Goal: Check status: Check status

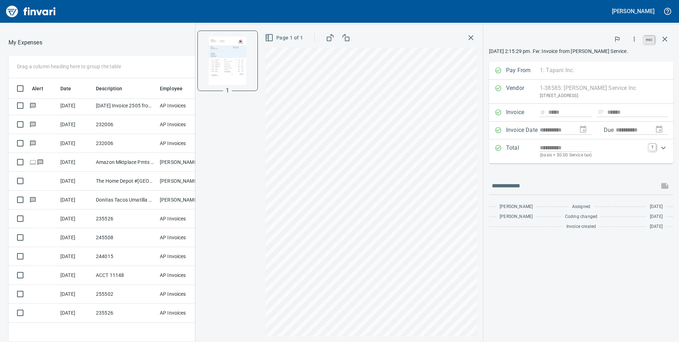
scroll to position [258, 469]
click at [664, 37] on icon "button" at bounding box center [665, 39] width 5 height 5
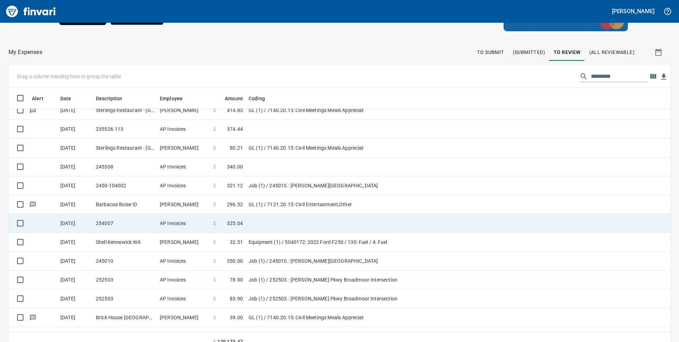
scroll to position [533, 0]
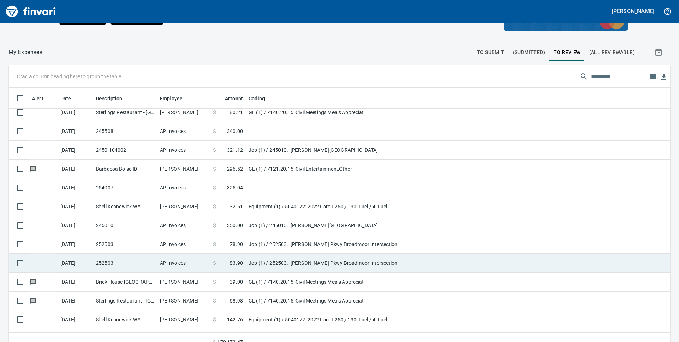
click at [265, 260] on td "Job (1) / 252503.: [PERSON_NAME] Pkwy Broadmoor Intersection" at bounding box center [335, 263] width 178 height 19
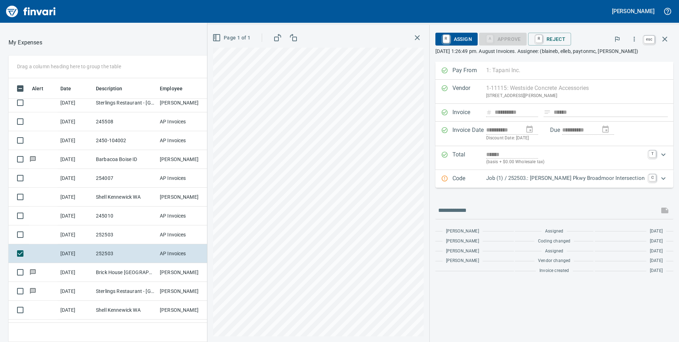
scroll to position [258, 469]
click at [667, 40] on icon "button" at bounding box center [665, 39] width 9 height 9
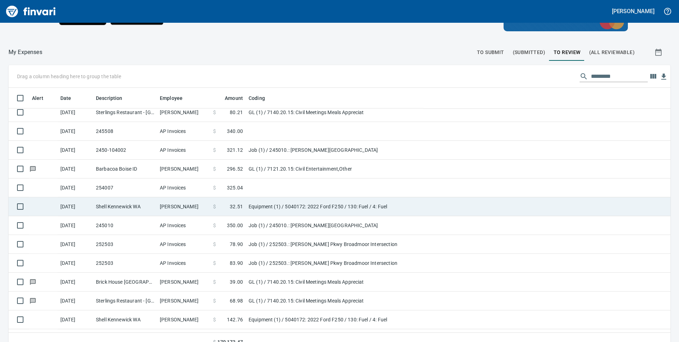
scroll to position [258, 641]
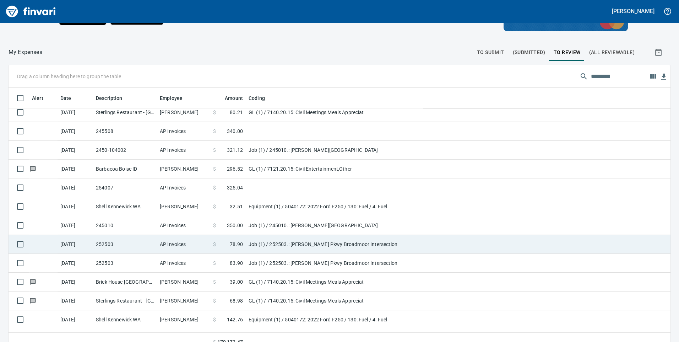
click at [261, 241] on td "Job (1) / 252503.: [PERSON_NAME] Pkwy Broadmoor Intersection" at bounding box center [335, 244] width 178 height 19
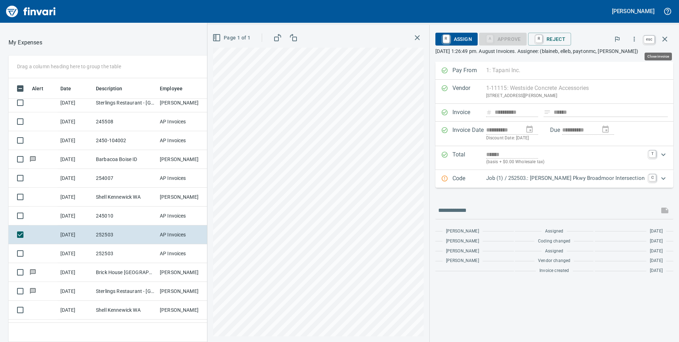
scroll to position [258, 469]
click at [668, 39] on icon "button" at bounding box center [665, 39] width 9 height 9
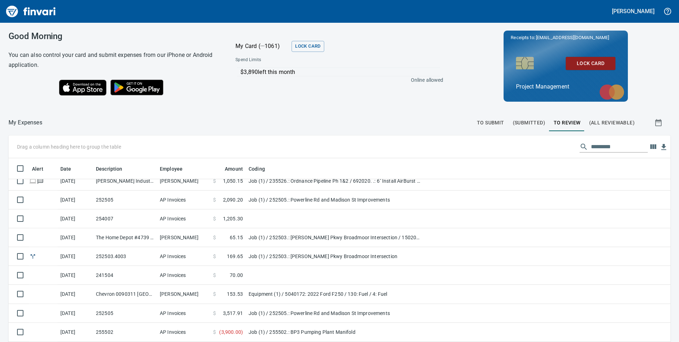
scroll to position [890, 0]
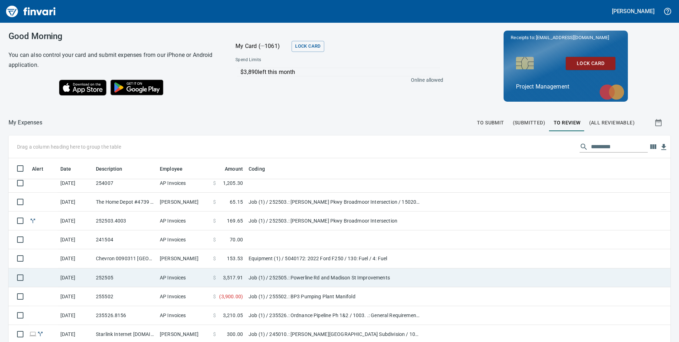
click at [256, 275] on td "Job (1) / 252505.: Powerline Rd and Madison St Improvements" at bounding box center [335, 277] width 178 height 19
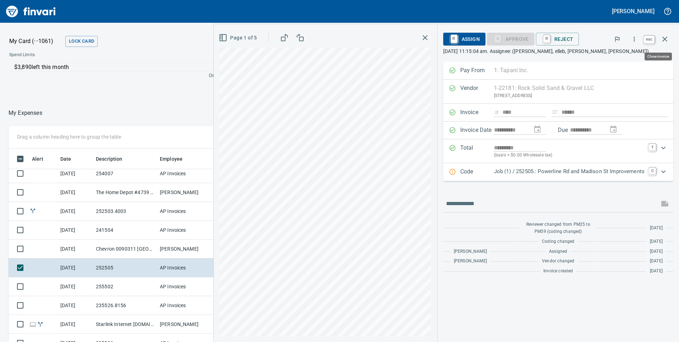
scroll to position [258, 469]
click at [666, 39] on icon "button" at bounding box center [665, 39] width 9 height 9
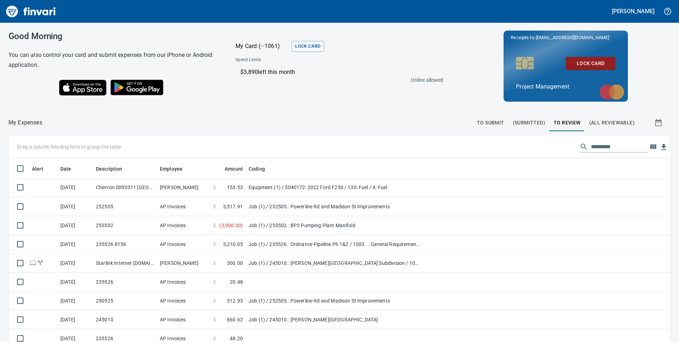
scroll to position [890, 0]
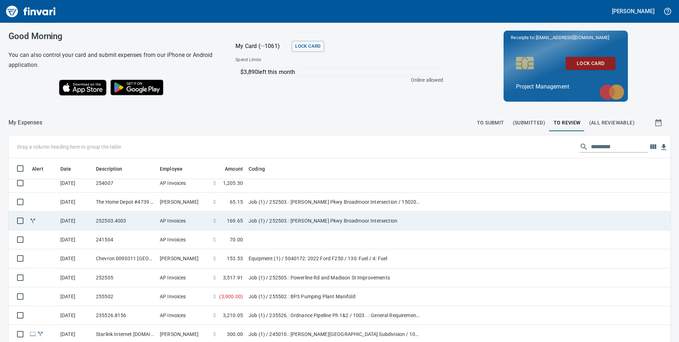
click at [250, 221] on td "Job (1) / 252503.: [PERSON_NAME] Pkwy Broadmoor Intersection" at bounding box center [335, 220] width 178 height 19
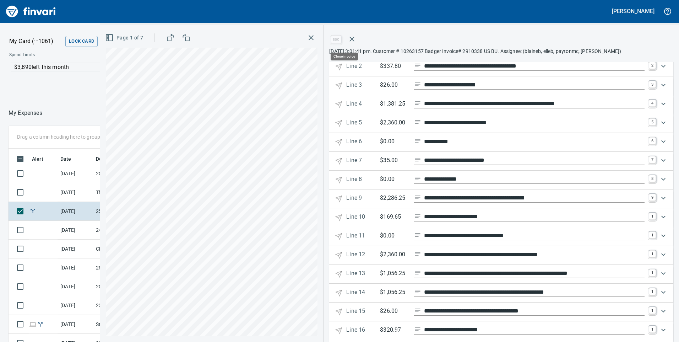
scroll to position [258, 469]
